Goal: Information Seeking & Learning: Learn about a topic

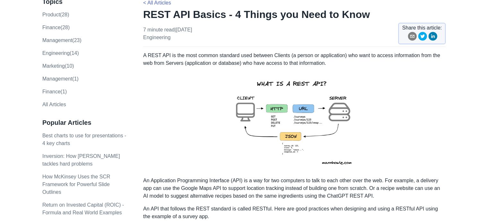
scroll to position [64, 0]
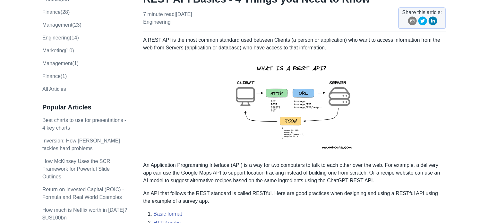
click at [272, 104] on img at bounding box center [294, 107] width 141 height 100
click at [274, 97] on img at bounding box center [294, 107] width 141 height 100
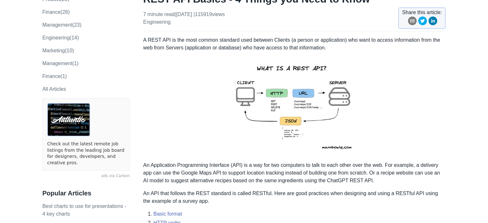
click at [274, 97] on img at bounding box center [294, 107] width 141 height 100
click at [288, 126] on img at bounding box center [294, 107] width 141 height 100
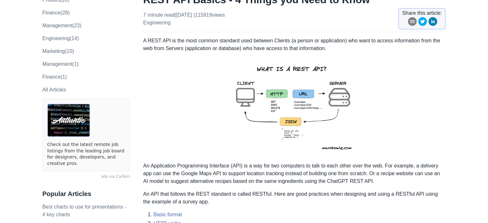
scroll to position [32, 0]
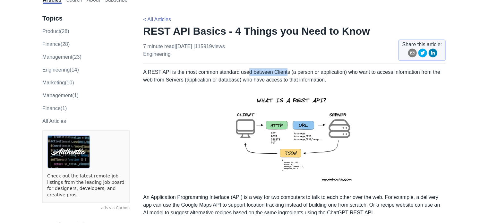
drag, startPoint x: 245, startPoint y: 73, endPoint x: 285, endPoint y: 74, distance: 39.8
click at [285, 74] on p "A REST API is the most common standard used between Clients (a person or applic…" at bounding box center [294, 75] width 303 height 15
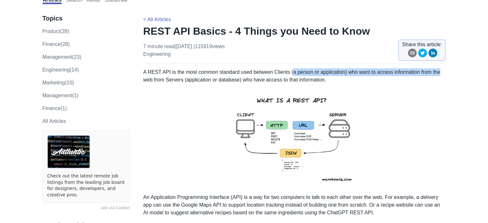
drag, startPoint x: 289, startPoint y: 74, endPoint x: 440, endPoint y: 74, distance: 151.5
click at [440, 74] on p "A REST API is the most common standard used between Clients (a person or applic…" at bounding box center [294, 75] width 303 height 15
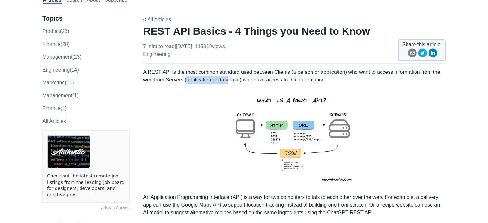
drag, startPoint x: 187, startPoint y: 81, endPoint x: 236, endPoint y: 80, distance: 49.8
click at [229, 81] on p "A REST API is the most common standard used between Clients (a person or applic…" at bounding box center [294, 75] width 303 height 15
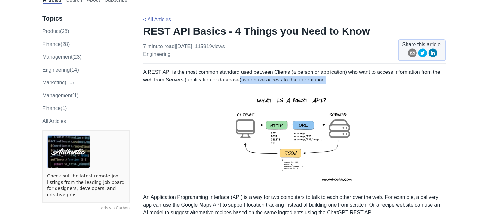
drag, startPoint x: 239, startPoint y: 80, endPoint x: 329, endPoint y: 81, distance: 89.9
click at [329, 81] on p "A REST API is the most common standard used between Clients (a person or applic…" at bounding box center [294, 75] width 303 height 15
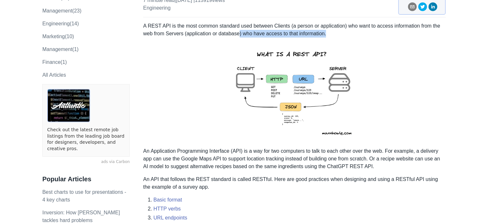
scroll to position [128, 0]
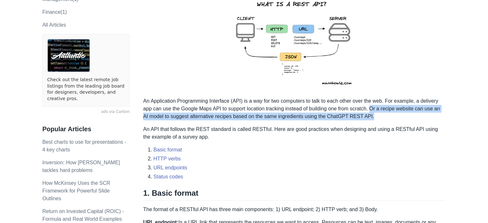
drag, startPoint x: 371, startPoint y: 110, endPoint x: 380, endPoint y: 117, distance: 11.0
click at [380, 117] on p "An Application Programming Interface (API) is a way for two computers to talk t…" at bounding box center [294, 108] width 303 height 23
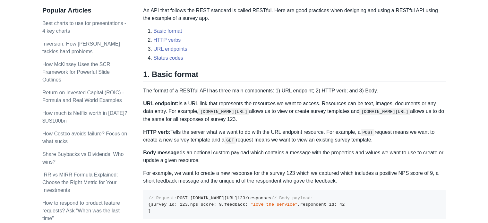
scroll to position [257, 0]
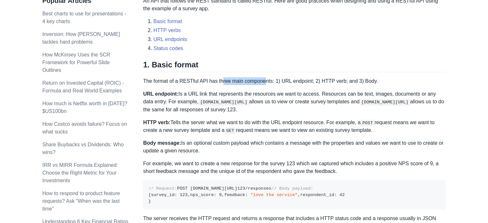
drag, startPoint x: 222, startPoint y: 81, endPoint x: 262, endPoint y: 81, distance: 40.1
click at [262, 81] on p "The format of a RESTful API has three main components: 1) URL endpoint; 2) HTTP…" at bounding box center [294, 81] width 303 height 8
drag, startPoint x: 172, startPoint y: 124, endPoint x: 195, endPoint y: 124, distance: 23.1
click at [195, 124] on p "HTTP verb: Tells the server what we want to do with the URL endpoint resource. …" at bounding box center [294, 127] width 303 height 16
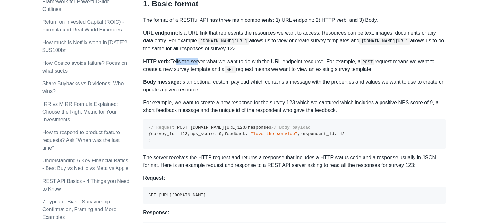
scroll to position [321, 0]
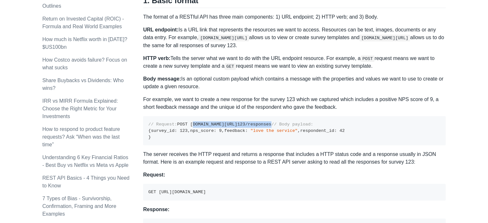
drag, startPoint x: 160, startPoint y: 130, endPoint x: 249, endPoint y: 128, distance: 89.9
click at [249, 128] on pre "// Request: POST [DOMAIN_NAME][URL] 123 /responses // Body payload: { survey_id…" at bounding box center [294, 130] width 303 height 29
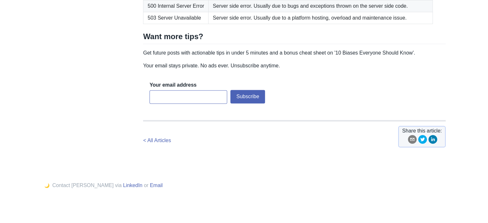
scroll to position [1156, 0]
